Goal: Navigation & Orientation: Find specific page/section

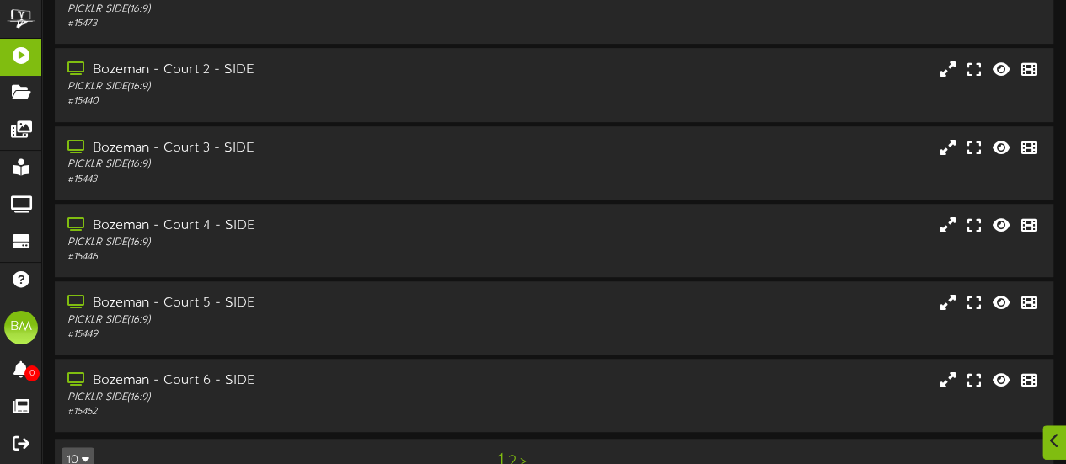
scroll to position [455, 0]
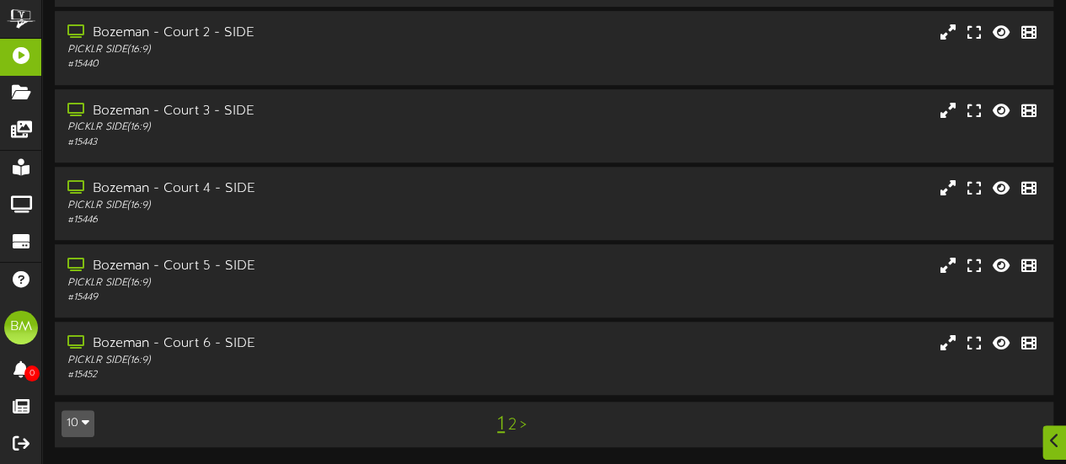
click at [88, 424] on icon "button" at bounding box center [86, 422] width 8 height 12
click at [517, 426] on div "1 2 >" at bounding box center [512, 425] width 253 height 32
click at [512, 422] on link "2" at bounding box center [512, 425] width 8 height 19
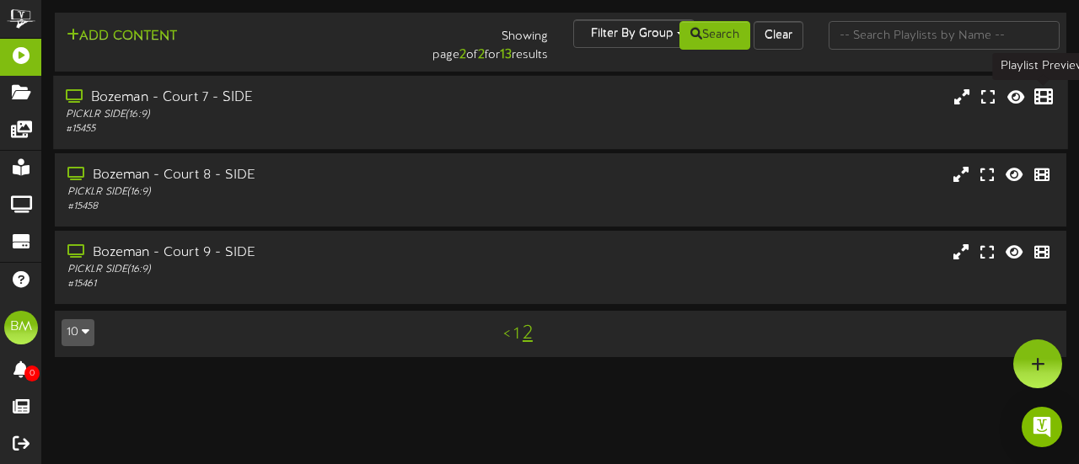
click at [1043, 102] on icon at bounding box center [1043, 96] width 19 height 19
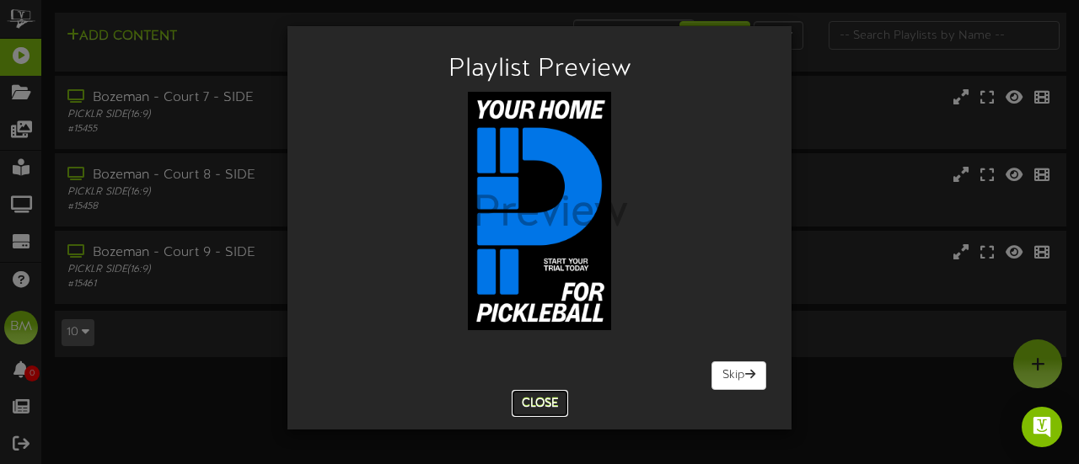
click at [525, 405] on button "Close" at bounding box center [540, 403] width 56 height 27
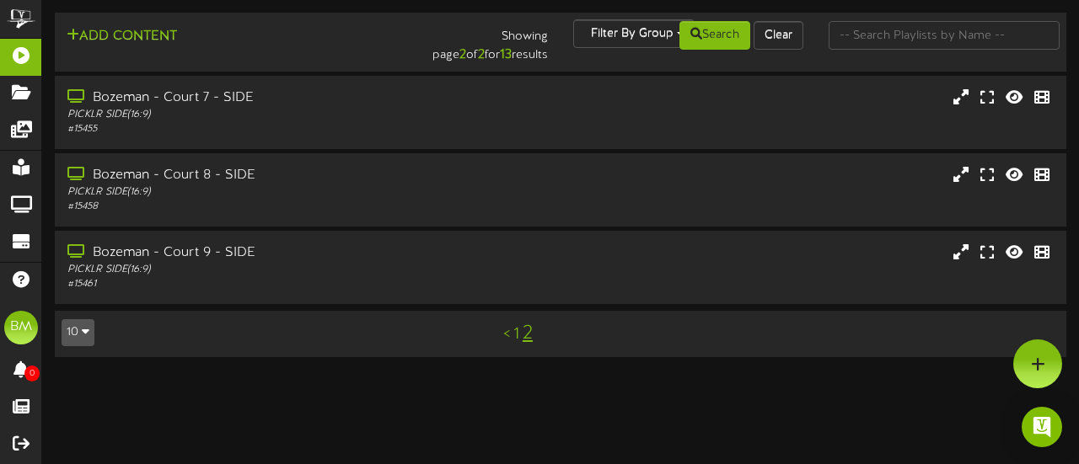
drag, startPoint x: 891, startPoint y: 1, endPoint x: 23, endPoint y: 13, distance: 868.2
click at [23, 13] on img at bounding box center [21, 19] width 42 height 38
click at [511, 332] on div "< 1 2" at bounding box center [518, 334] width 256 height 32
click at [516, 334] on link "1" at bounding box center [516, 334] width 6 height 19
